Goal: Navigation & Orientation: Find specific page/section

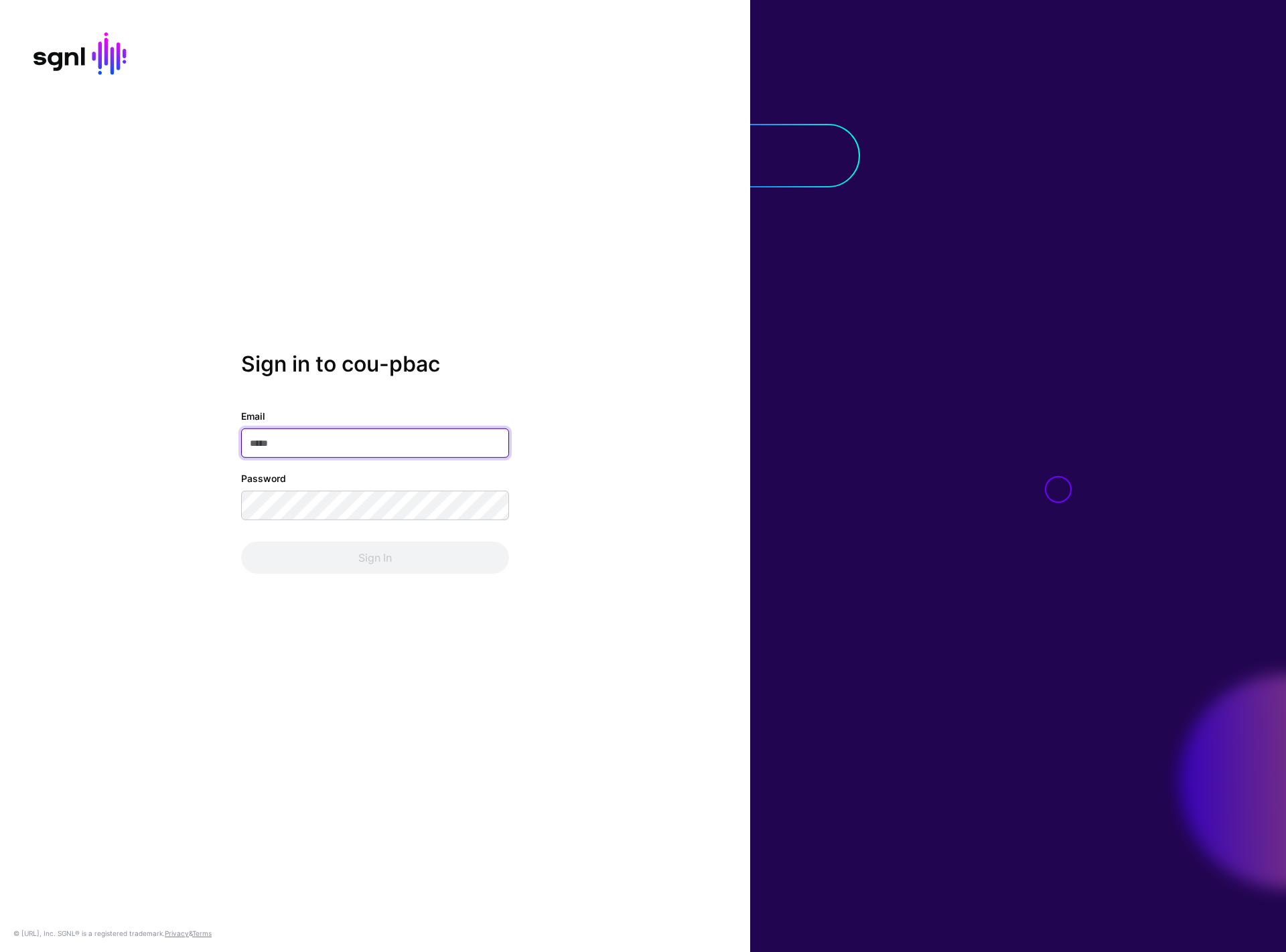
type input "**********"
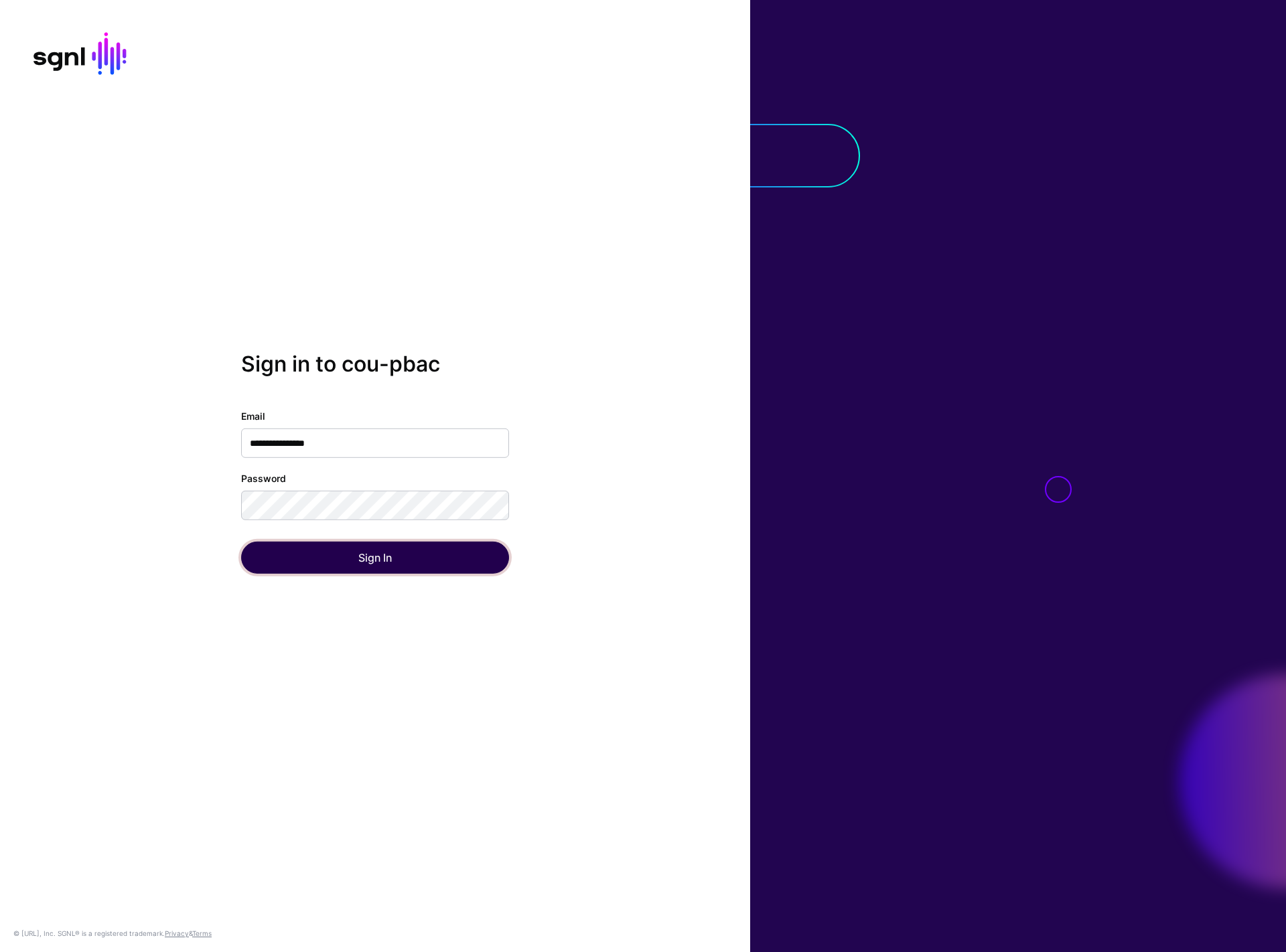
click at [345, 544] on button "Sign In" at bounding box center [375, 558] width 268 height 32
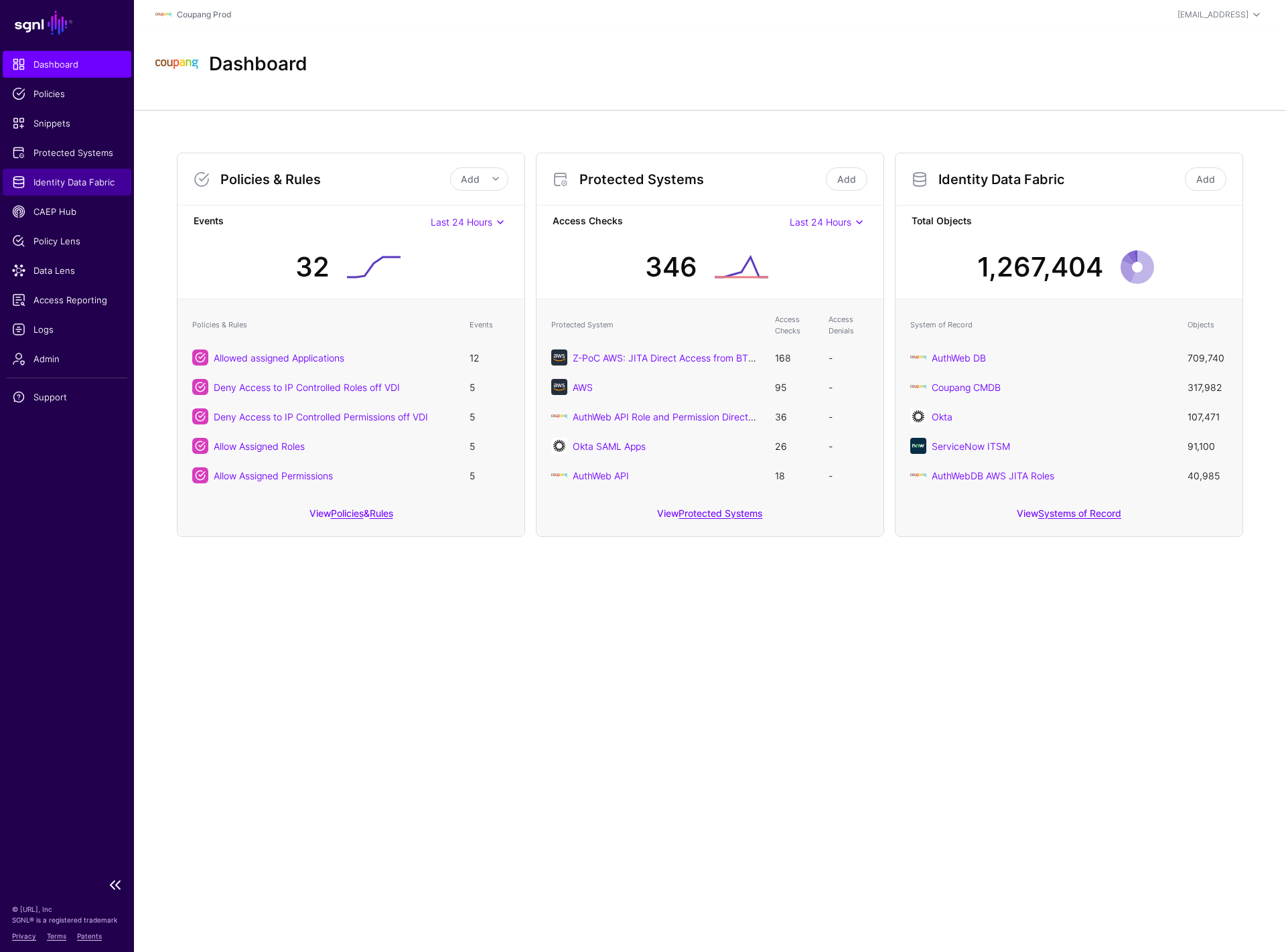
click at [71, 177] on span "Identity Data Fabric" at bounding box center [66, 182] width 110 height 13
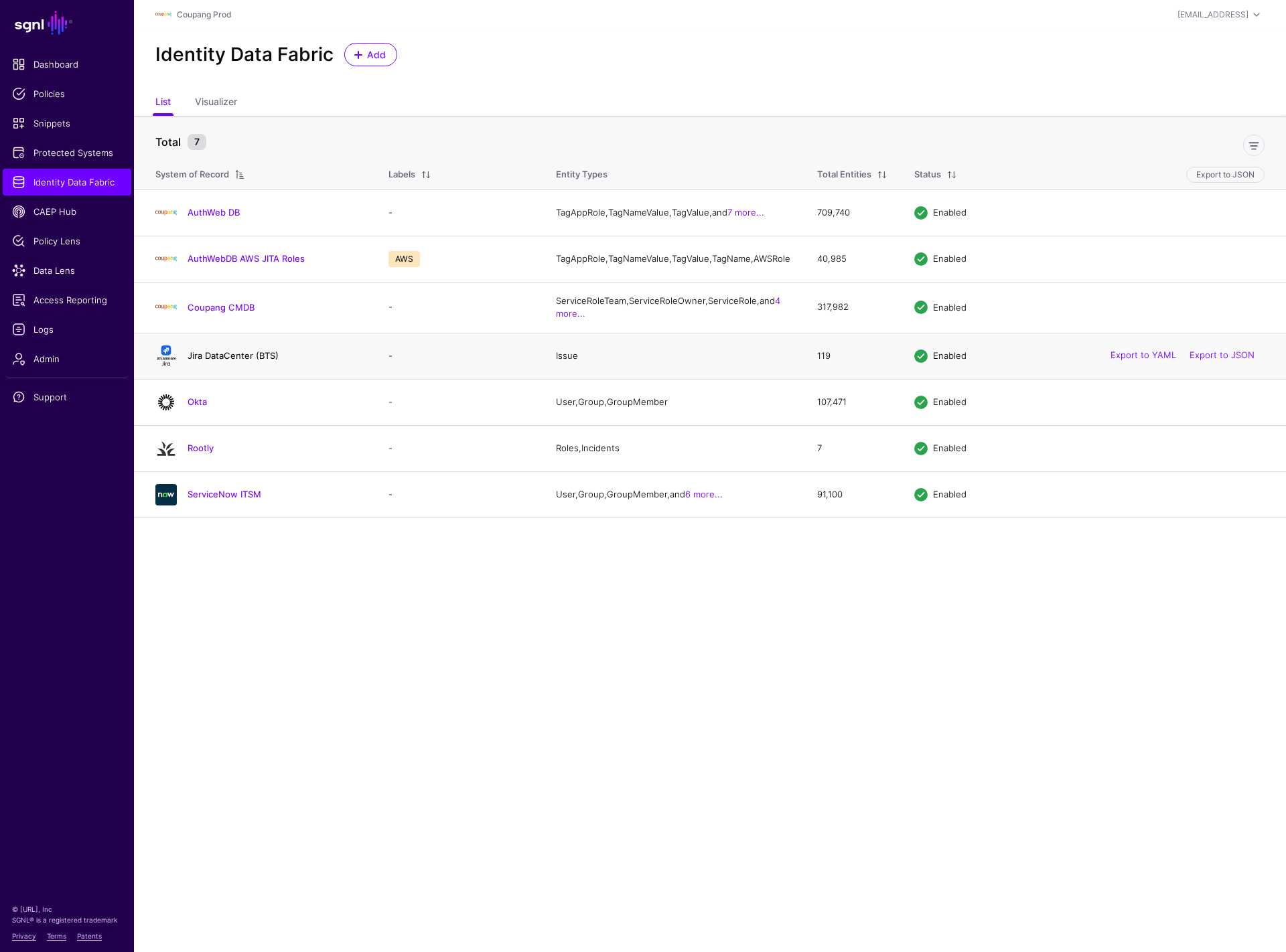
click at [202, 361] on link "Jira DataCenter (BTS)" at bounding box center [233, 356] width 91 height 11
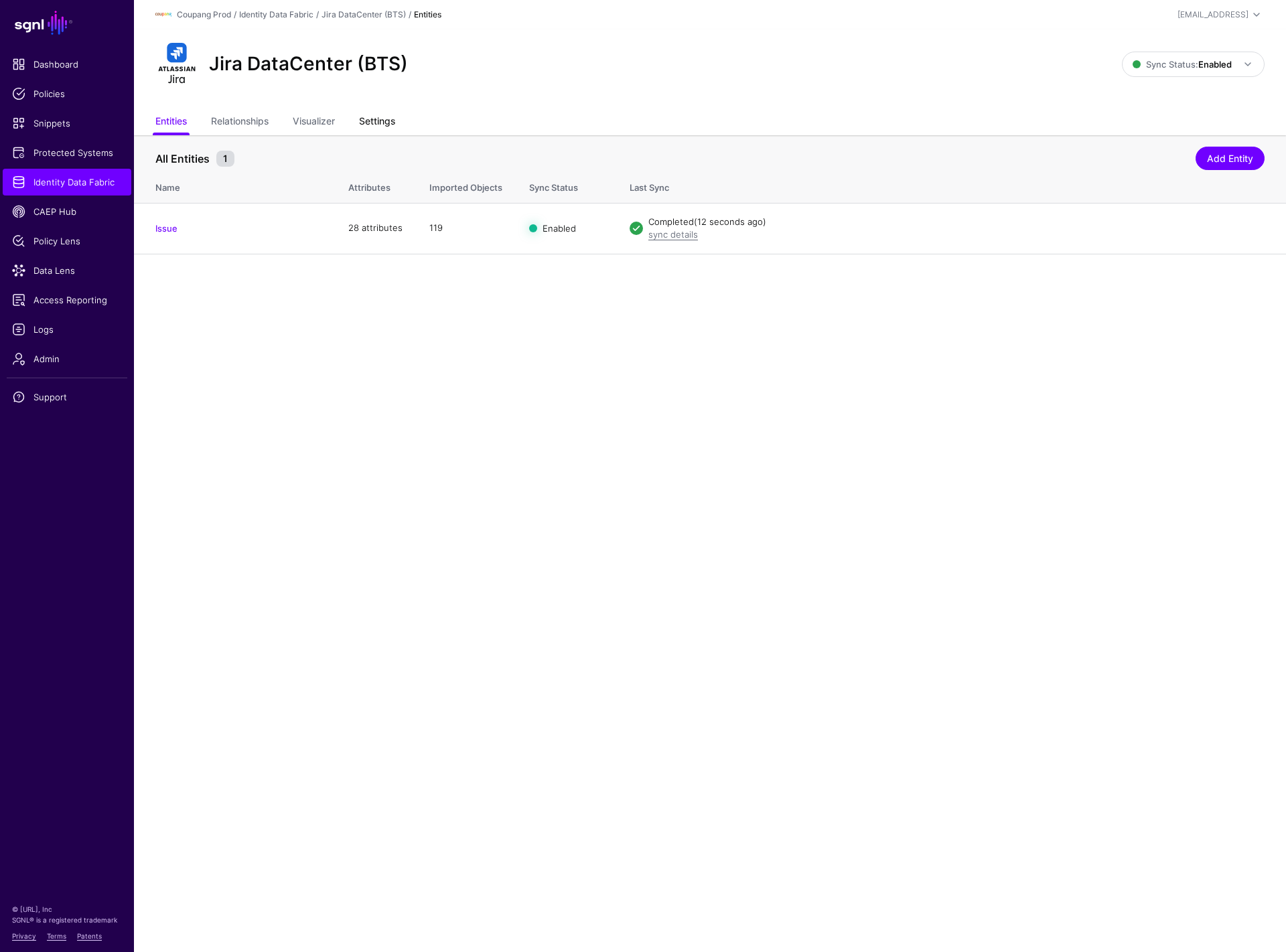
click at [395, 124] on link "Settings" at bounding box center [377, 123] width 36 height 25
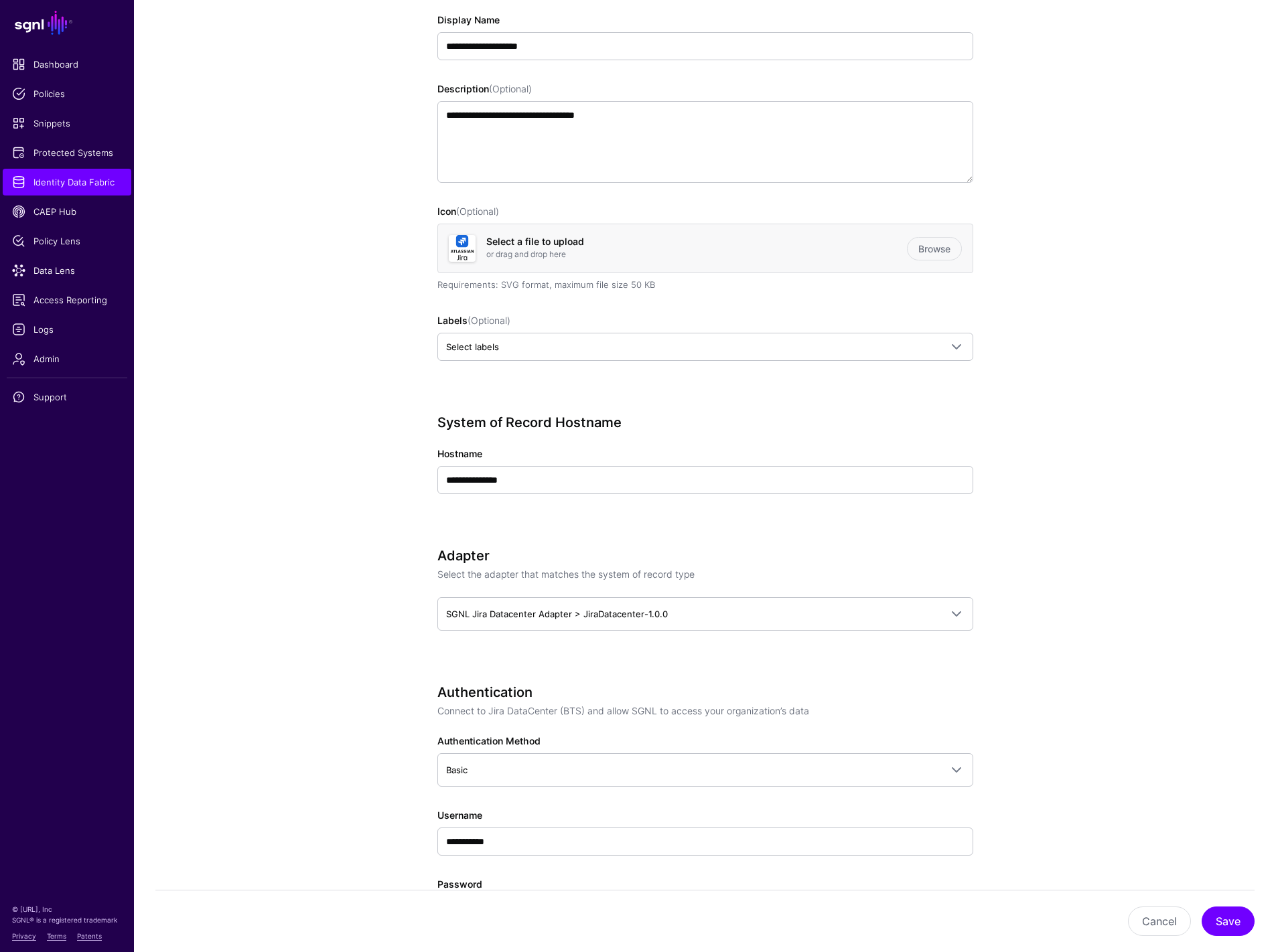
scroll to position [262, 0]
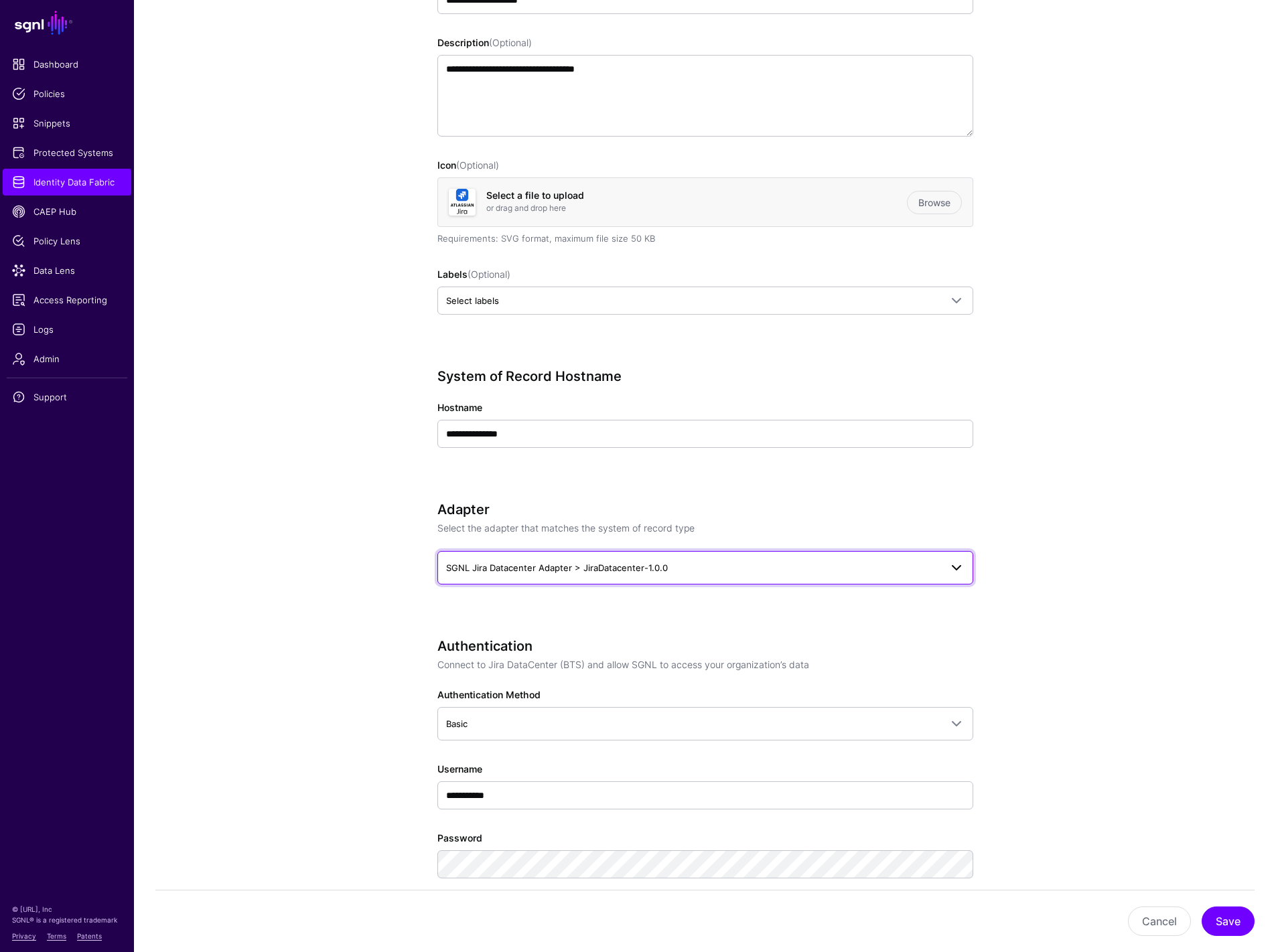
click at [583, 577] on link "SGNL Jira Datacenter Adapter > JiraDatacenter-1.0.0" at bounding box center [705, 568] width 536 height 34
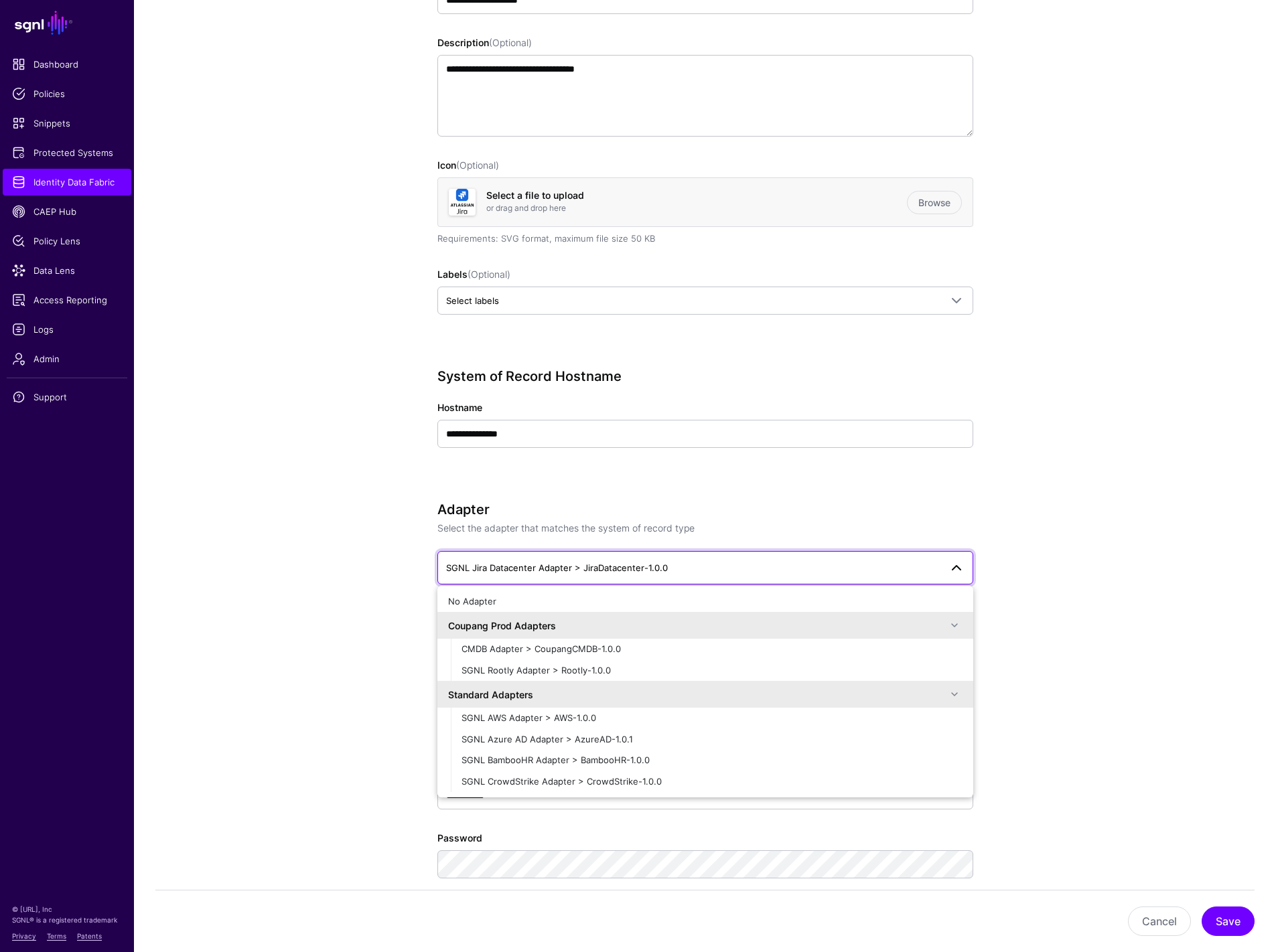
click at [1057, 485] on app-datasources-details-form "**********" at bounding box center [705, 881] width 1142 height 2015
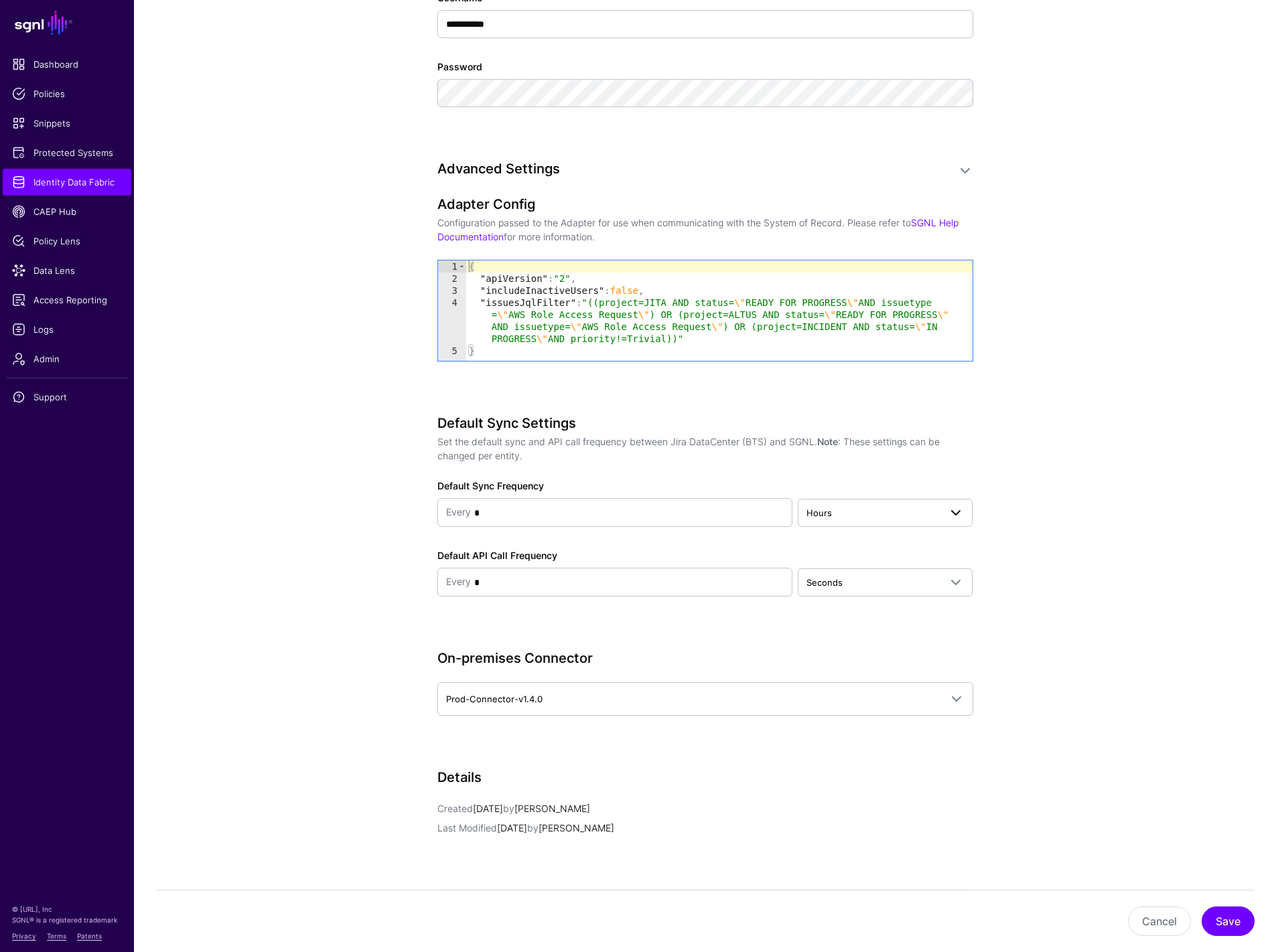
scroll to position [1196, 0]
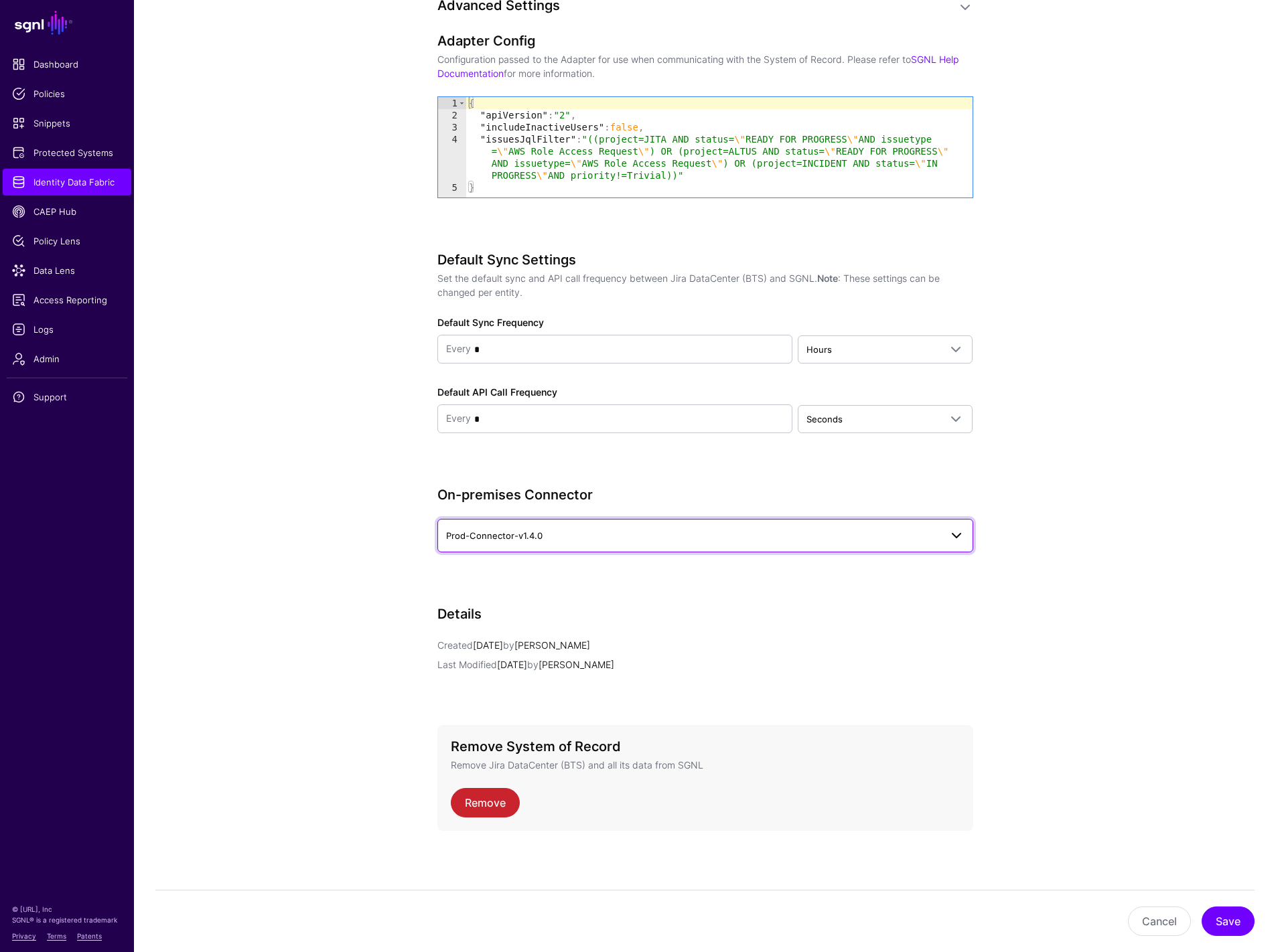
click at [559, 532] on span "Prod-Connector-v1.4.0" at bounding box center [693, 536] width 495 height 15
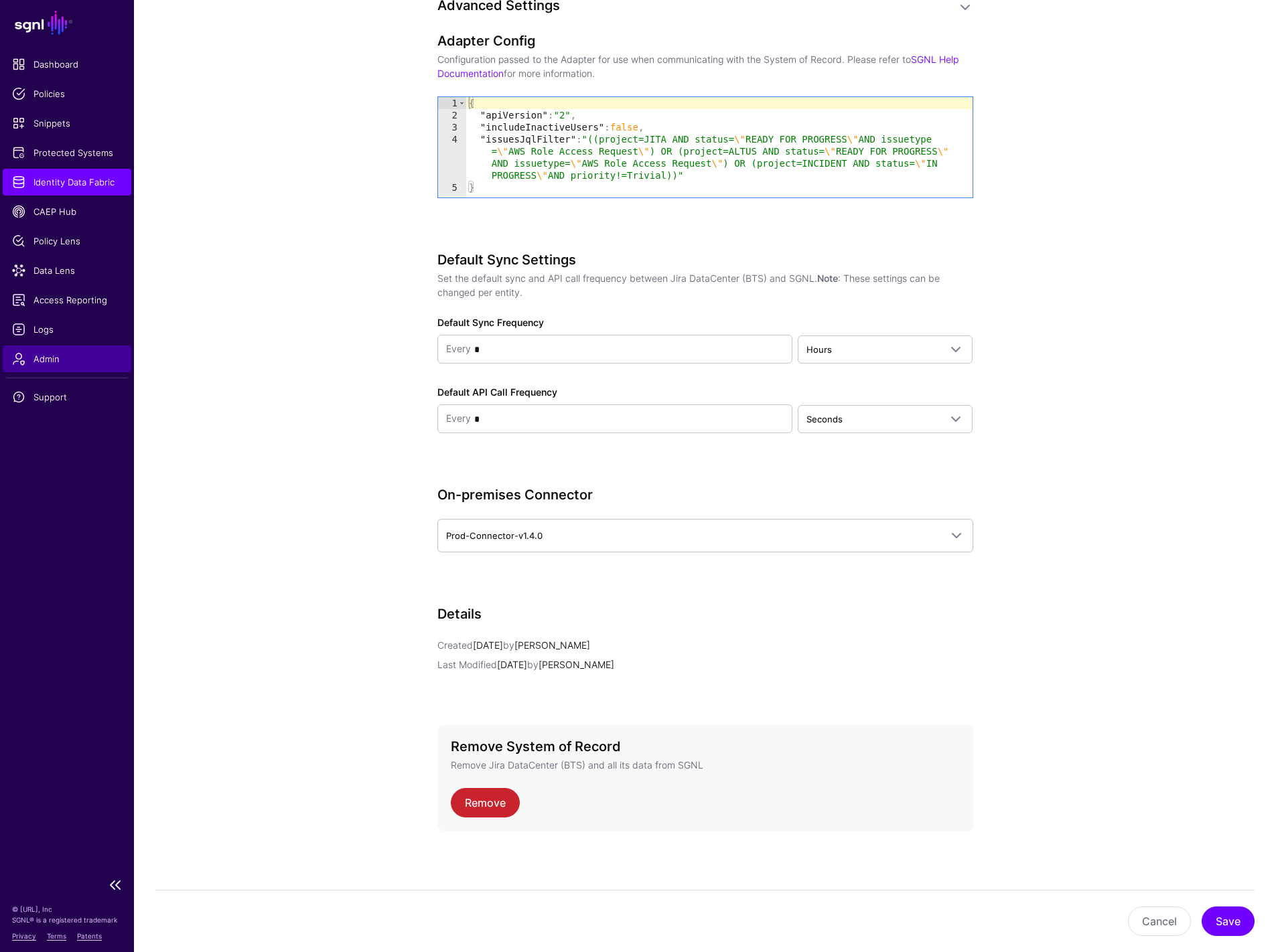
click at [57, 364] on span "Admin" at bounding box center [66, 359] width 110 height 13
click at [30, 357] on span "Admin" at bounding box center [66, 359] width 110 height 13
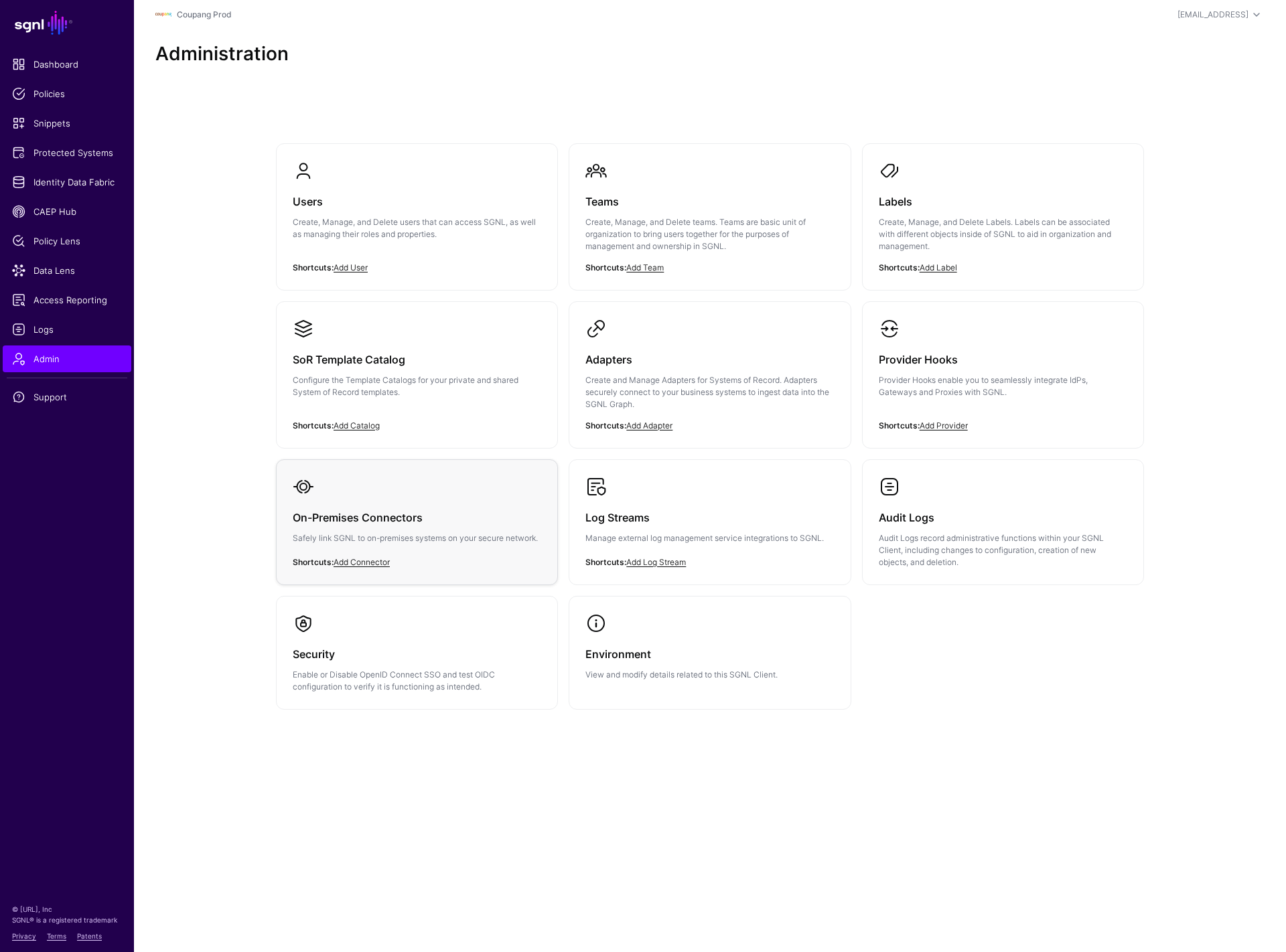
click at [450, 510] on h3 "On-Premises Connectors" at bounding box center [416, 517] width 248 height 19
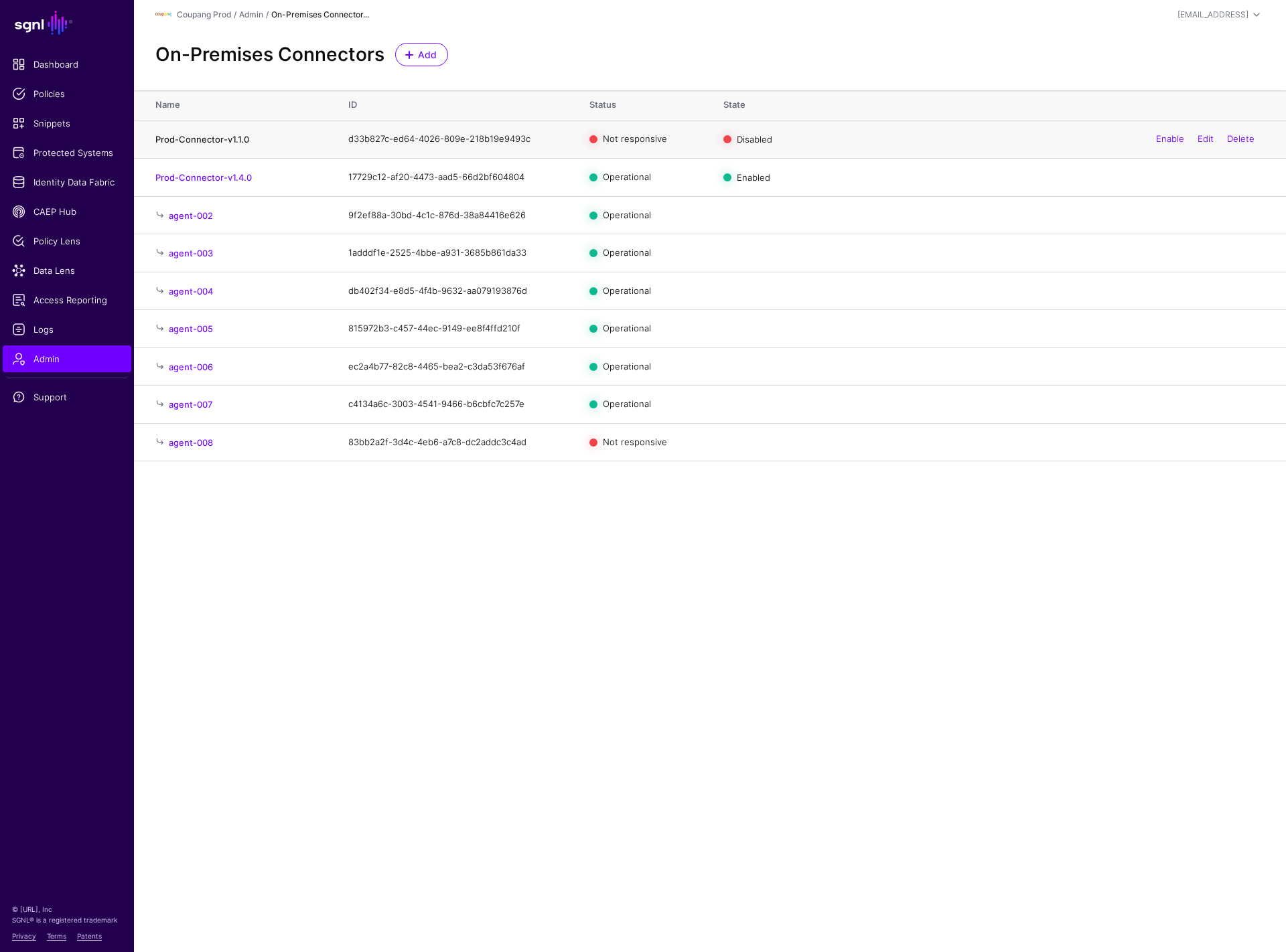
click at [189, 140] on link "Prod-Connector-v1.1.0" at bounding box center [202, 139] width 93 height 11
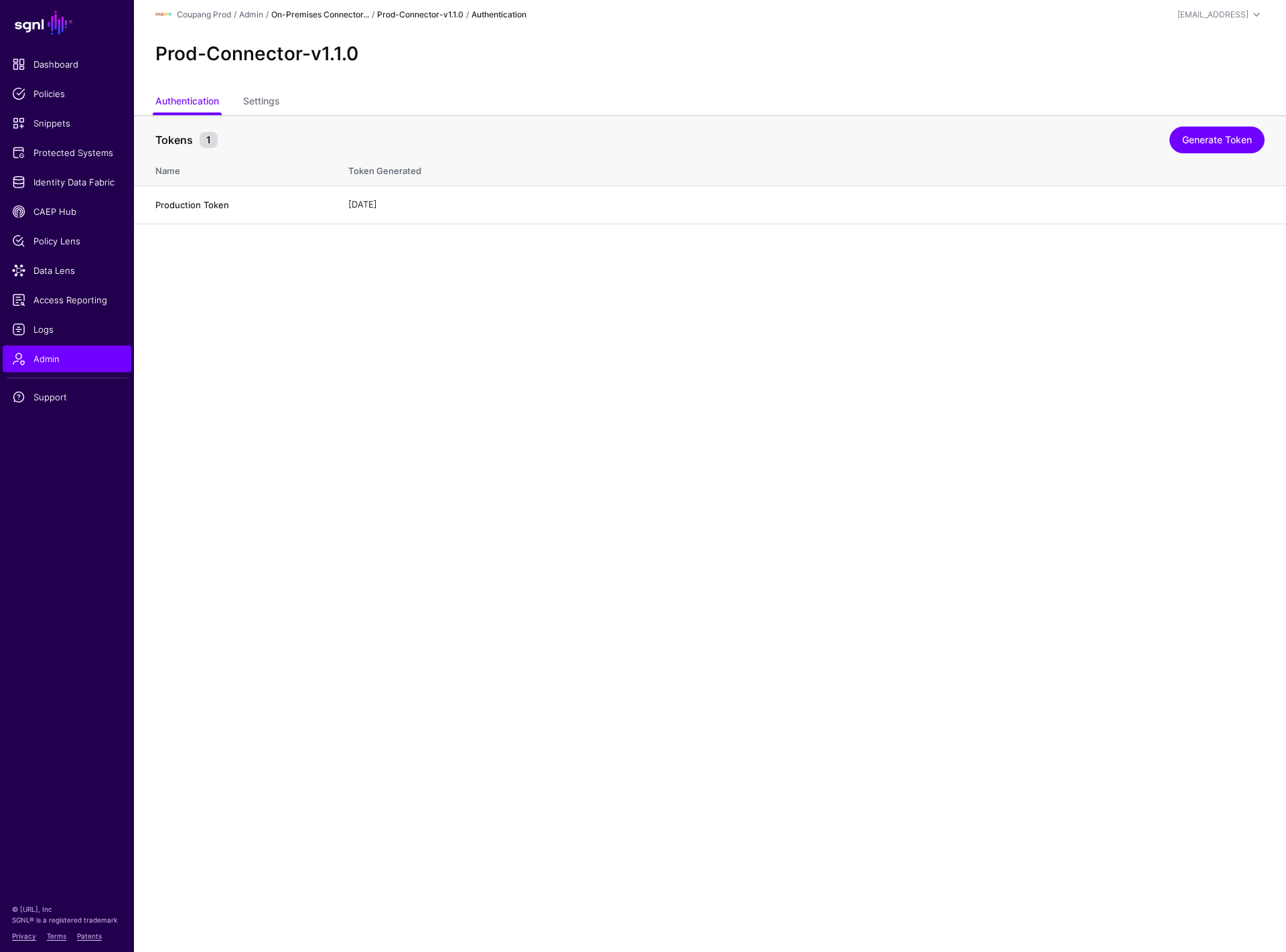
click at [348, 12] on link "On-Premises Connector..." at bounding box center [320, 14] width 98 height 10
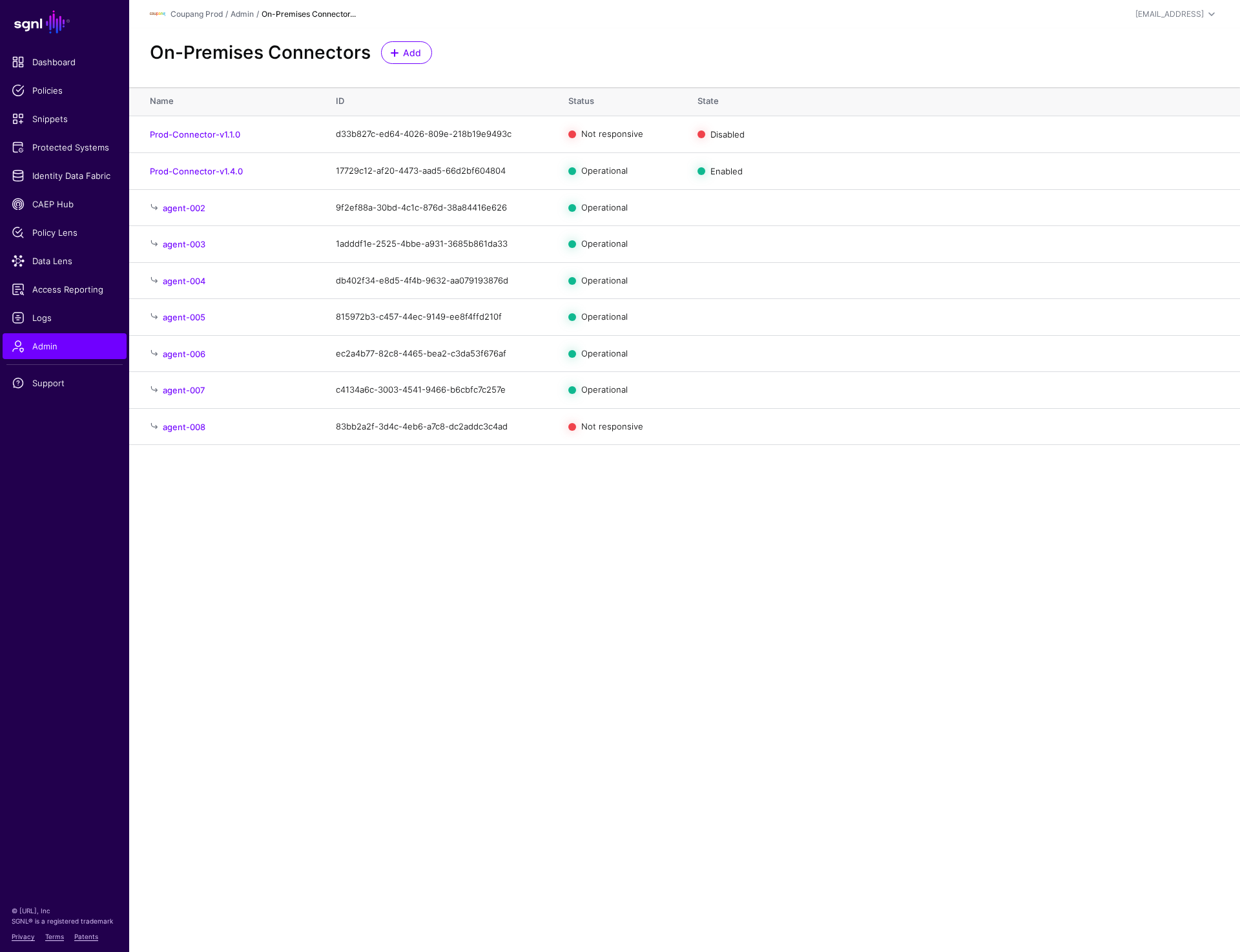
click at [246, 678] on main "SGNL Dashboard Policies Snippets Protected Systems Identity Data Fabric CAEP Hu…" at bounding box center [620, 476] width 1240 height 952
click at [365, 510] on main "SGNL Dashboard Policies Snippets Protected Systems Identity Data Fabric CAEP Hu…" at bounding box center [620, 476] width 1240 height 952
click at [465, 788] on main "SGNL Dashboard Policies Snippets Protected Systems Identity Data Fabric CAEP Hu…" at bounding box center [620, 476] width 1240 height 952
click at [68, 148] on span "Protected Systems" at bounding box center [64, 148] width 106 height 13
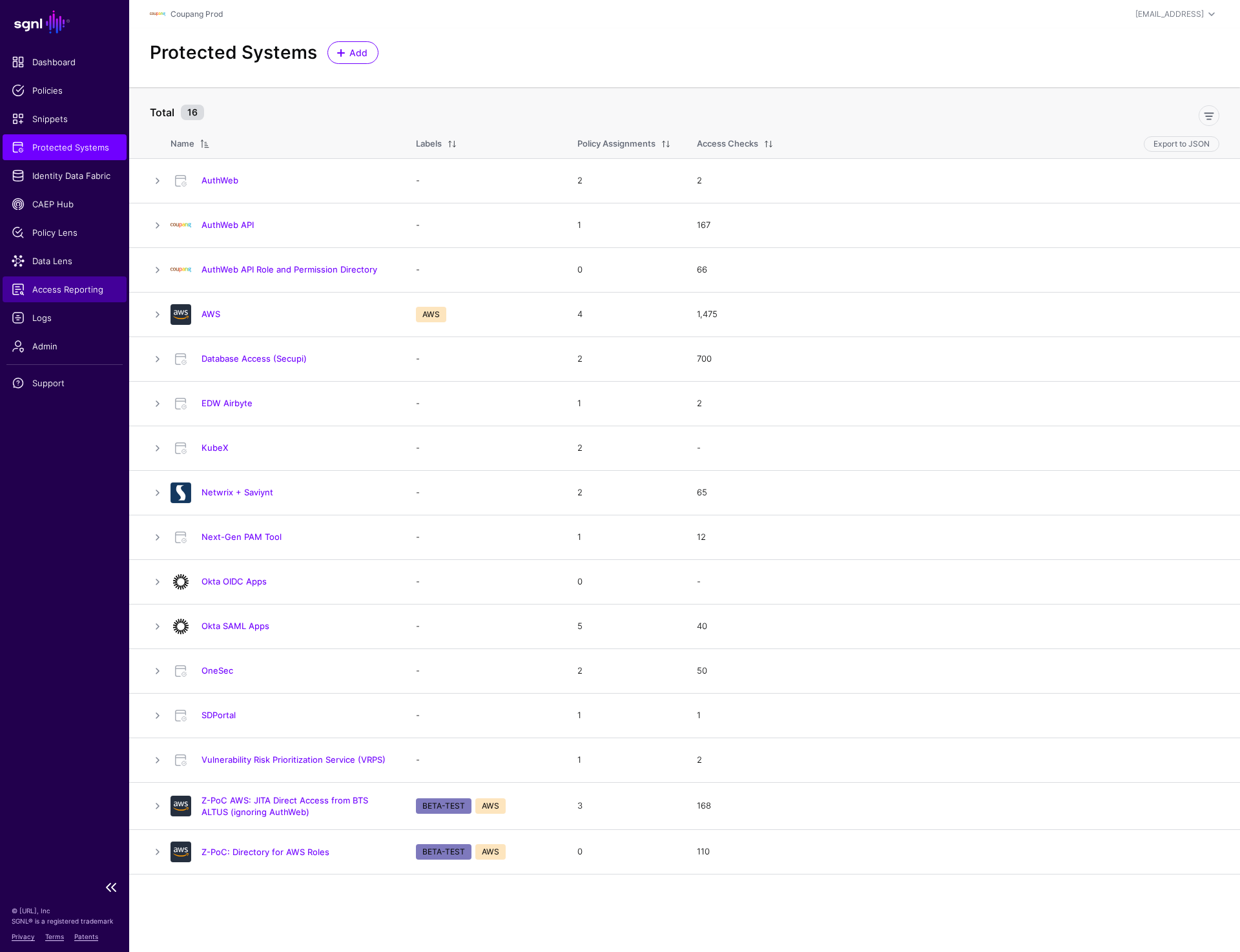
click at [67, 287] on span "Access Reporting" at bounding box center [64, 289] width 106 height 13
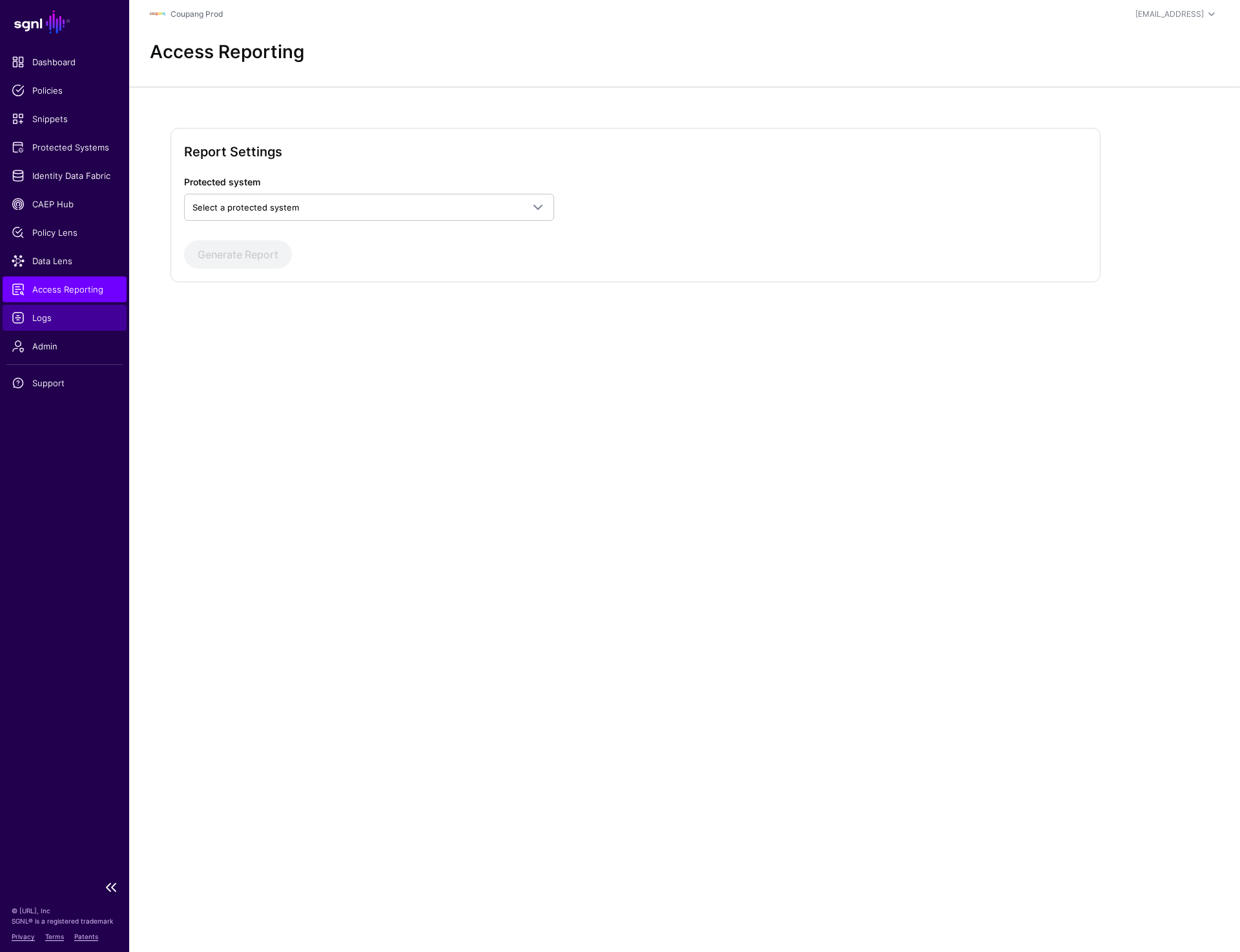
click at [38, 313] on span "Logs" at bounding box center [64, 318] width 106 height 13
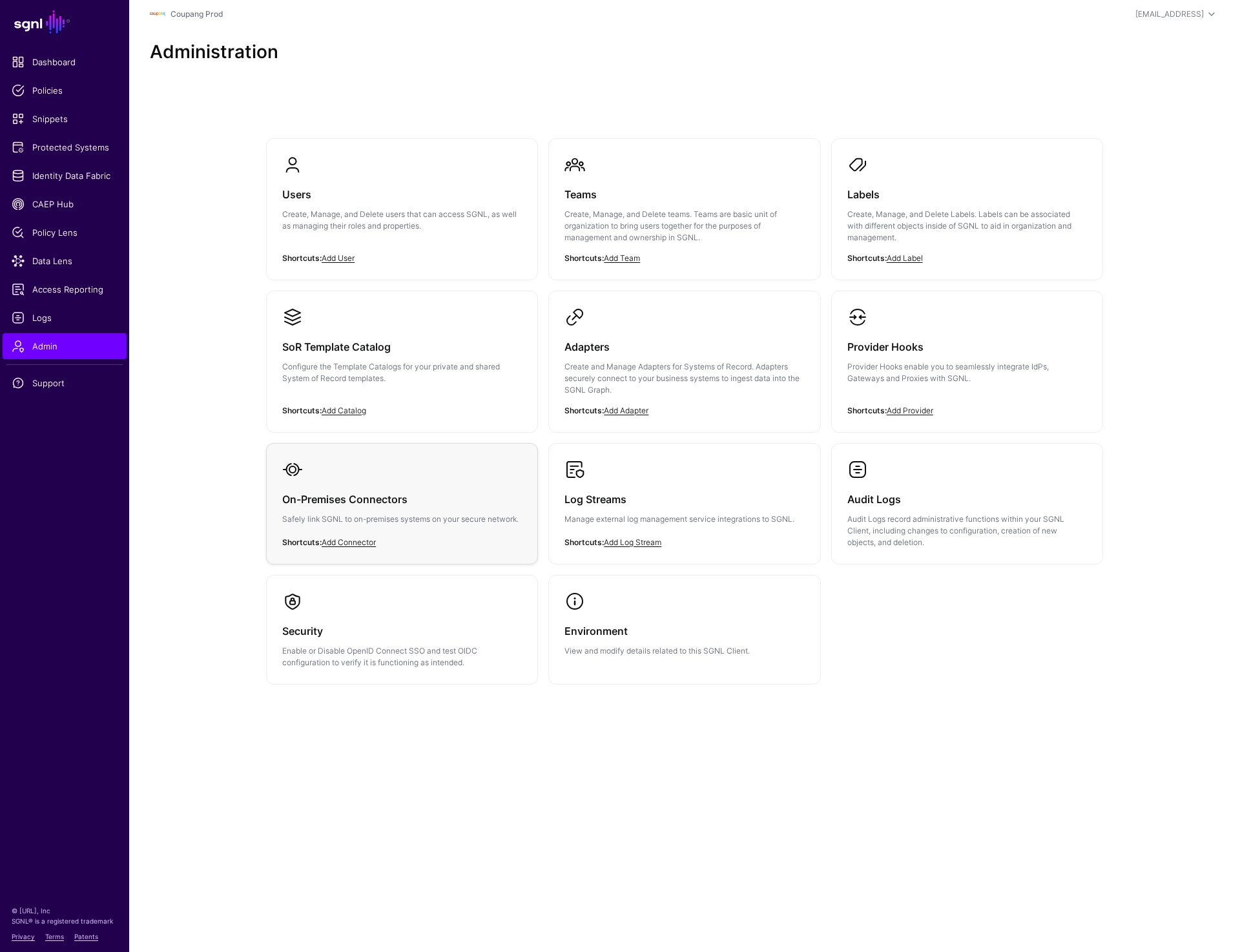
click at [402, 503] on h3 "On-Premises Connectors" at bounding box center [401, 499] width 239 height 18
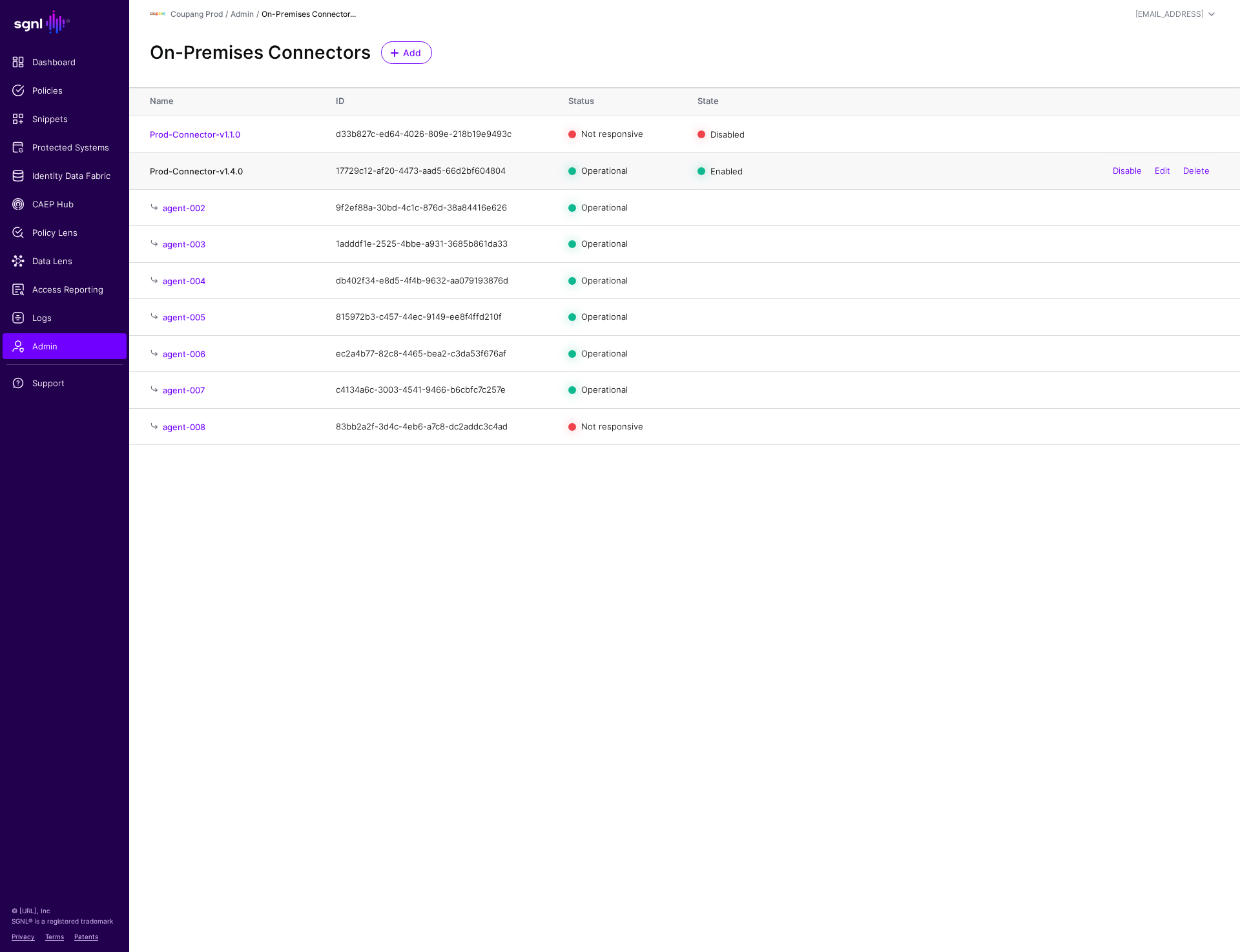
click at [208, 170] on link "Prod-Connector-v1.4.0" at bounding box center [196, 171] width 93 height 11
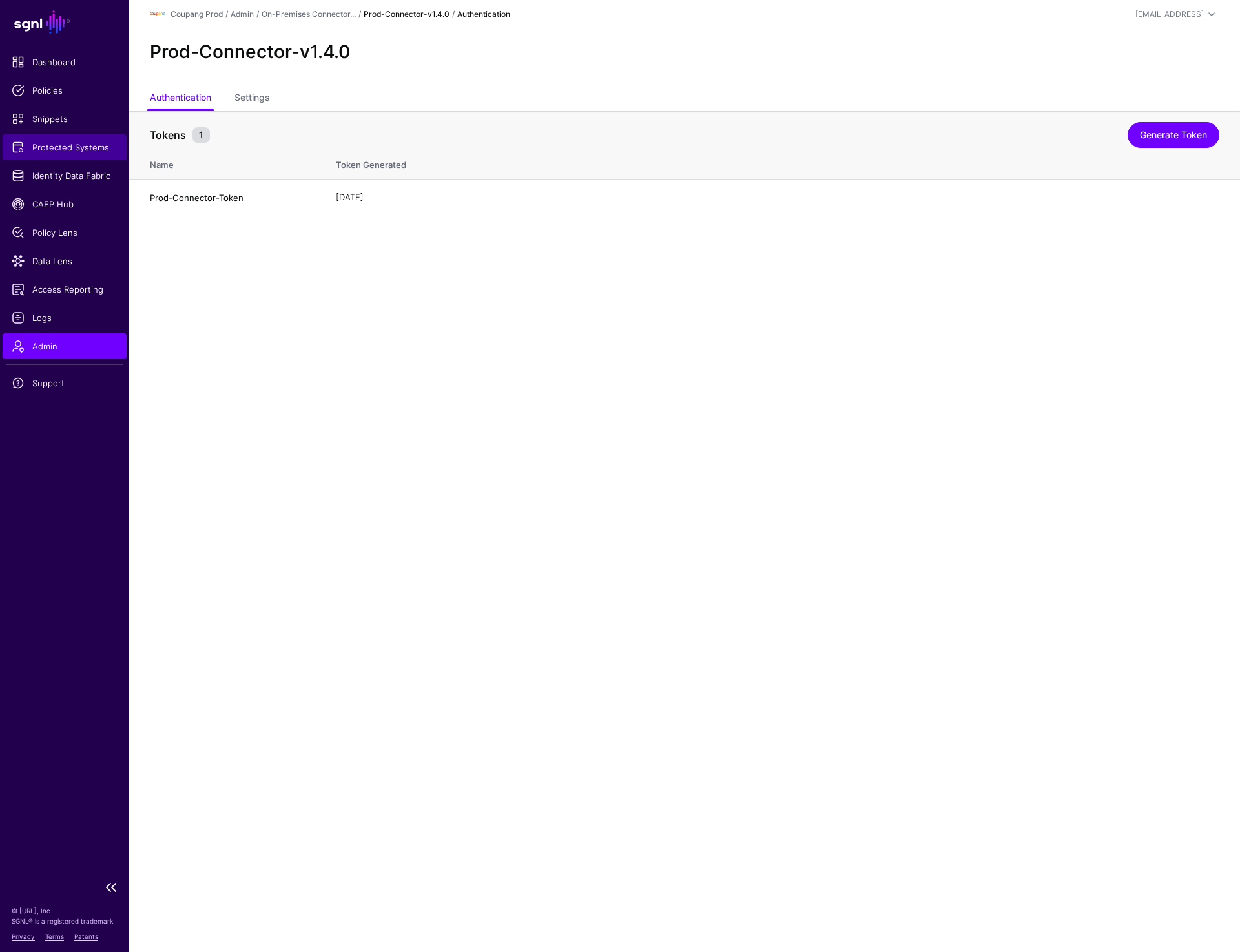
click at [57, 148] on span "Protected Systems" at bounding box center [64, 148] width 106 height 13
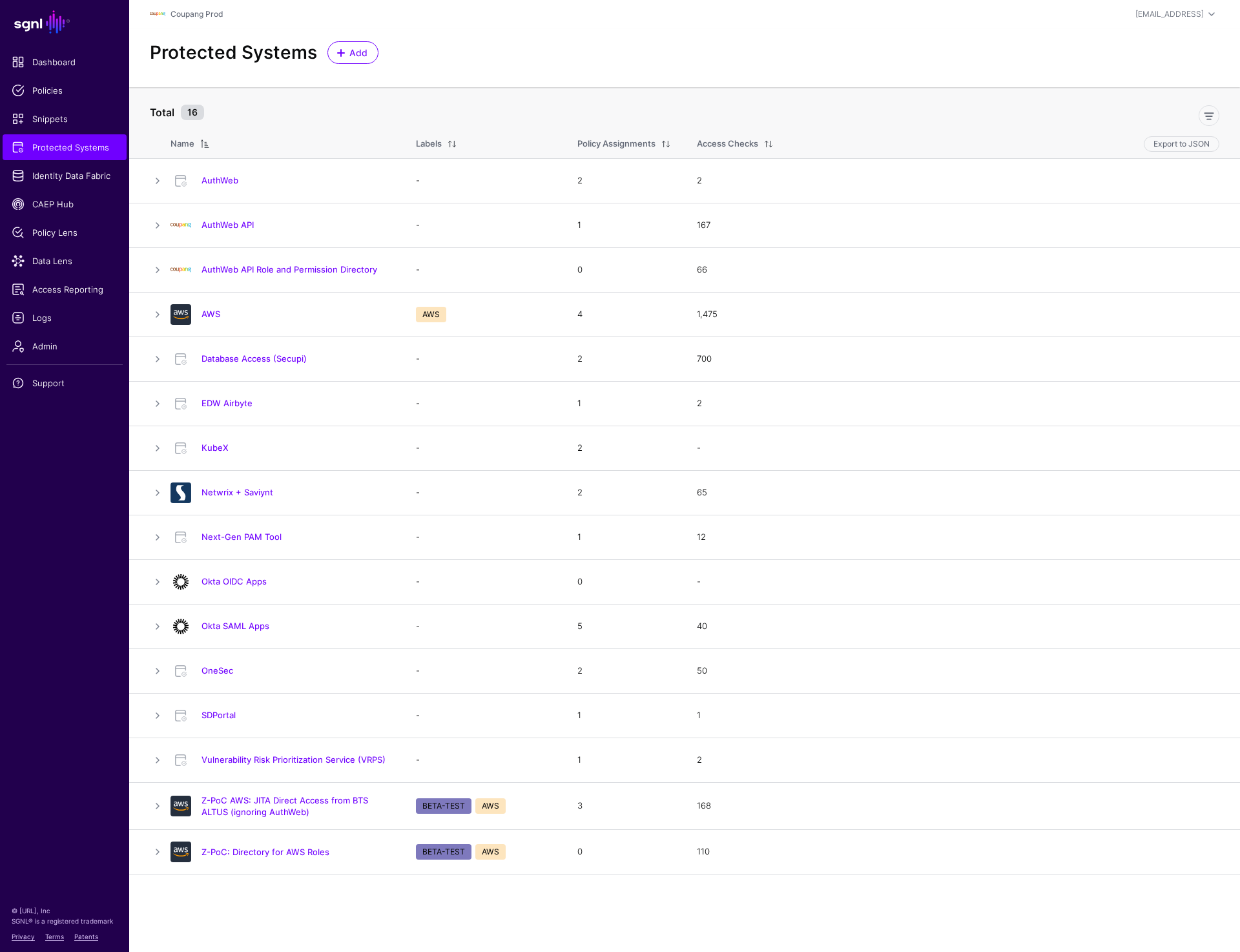
click at [728, 62] on div "Protected Systems Add" at bounding box center [684, 53] width 1080 height 23
click at [54, 91] on span "Policies" at bounding box center [64, 91] width 106 height 13
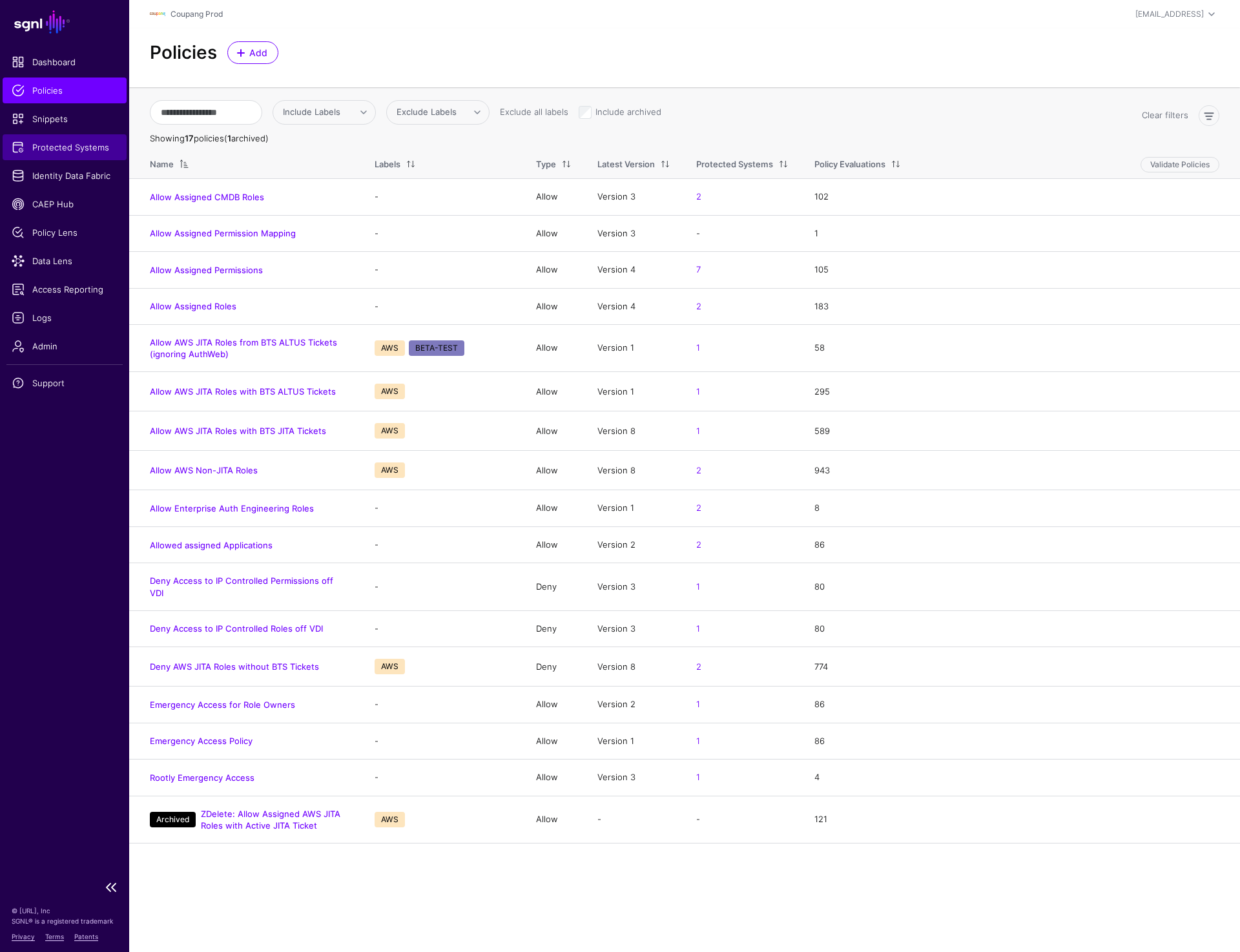
click at [30, 151] on span "Protected Systems" at bounding box center [64, 148] width 106 height 13
